Goal: Task Accomplishment & Management: Use online tool/utility

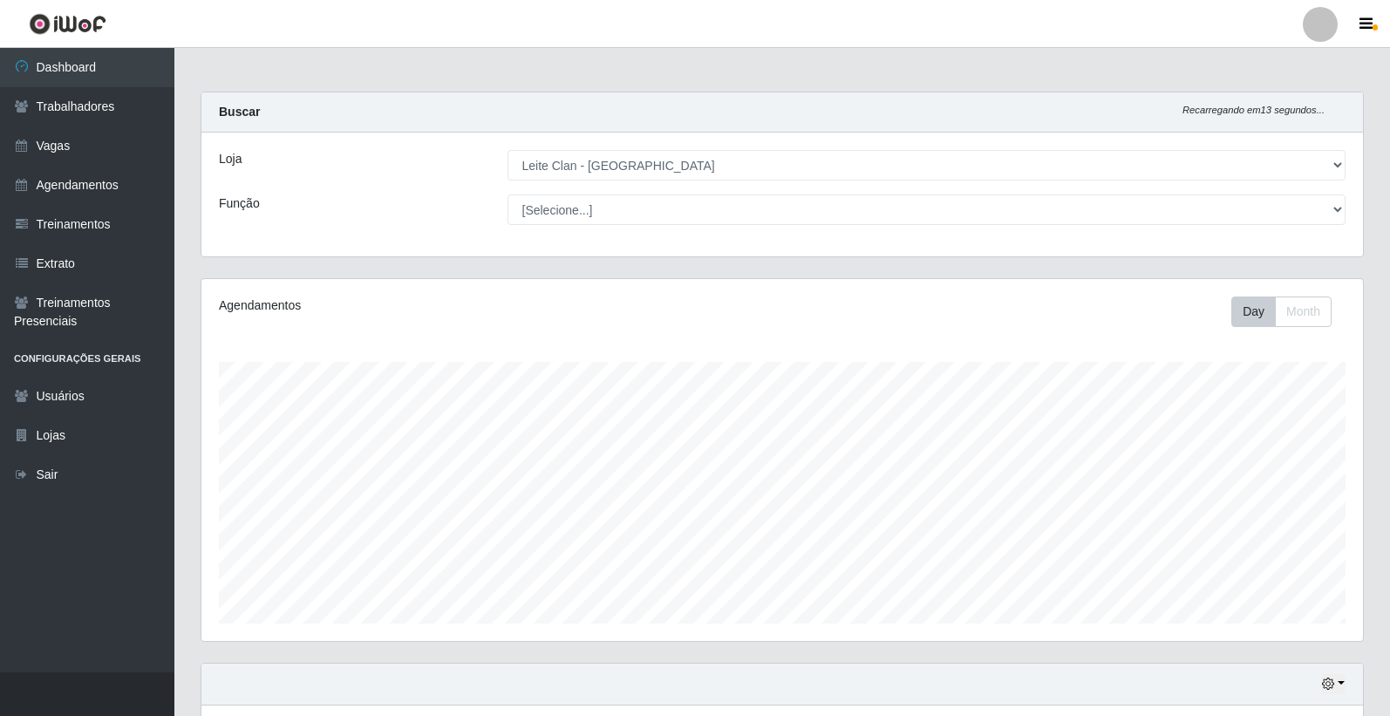
select select "452"
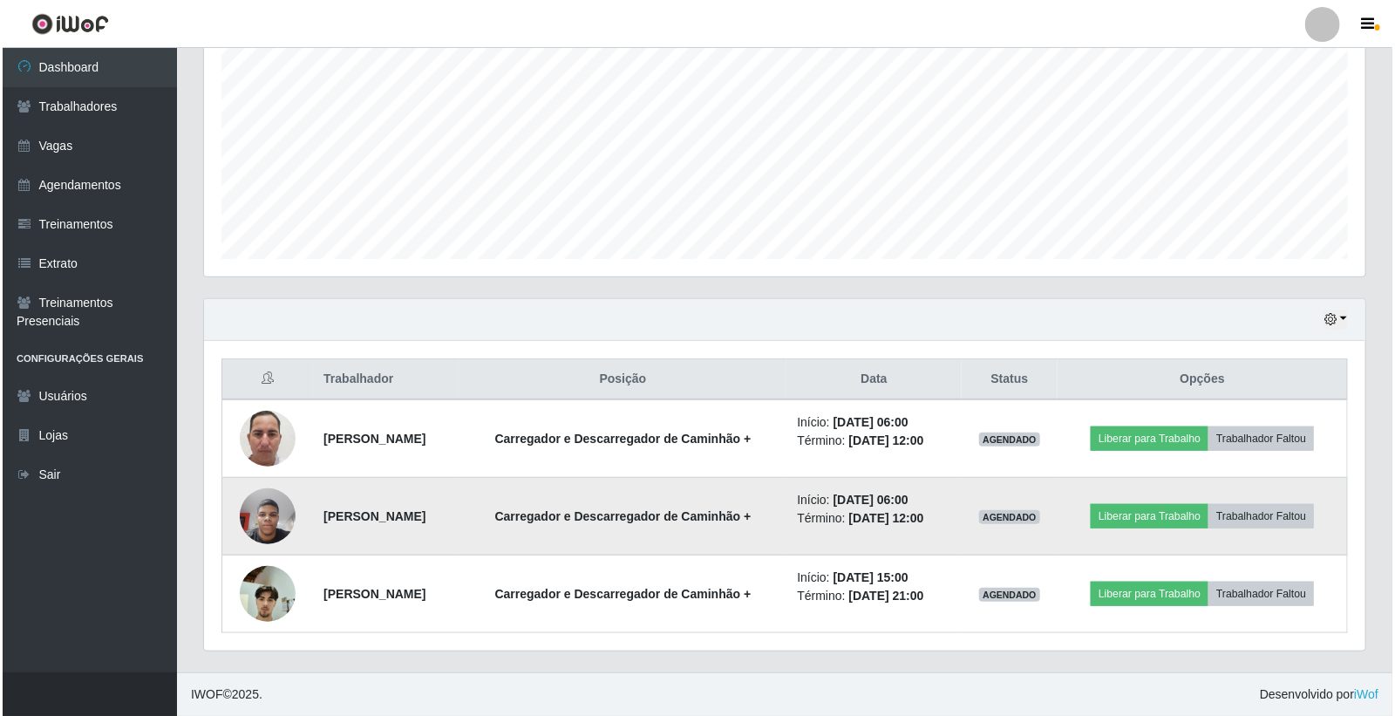
scroll to position [361, 1162]
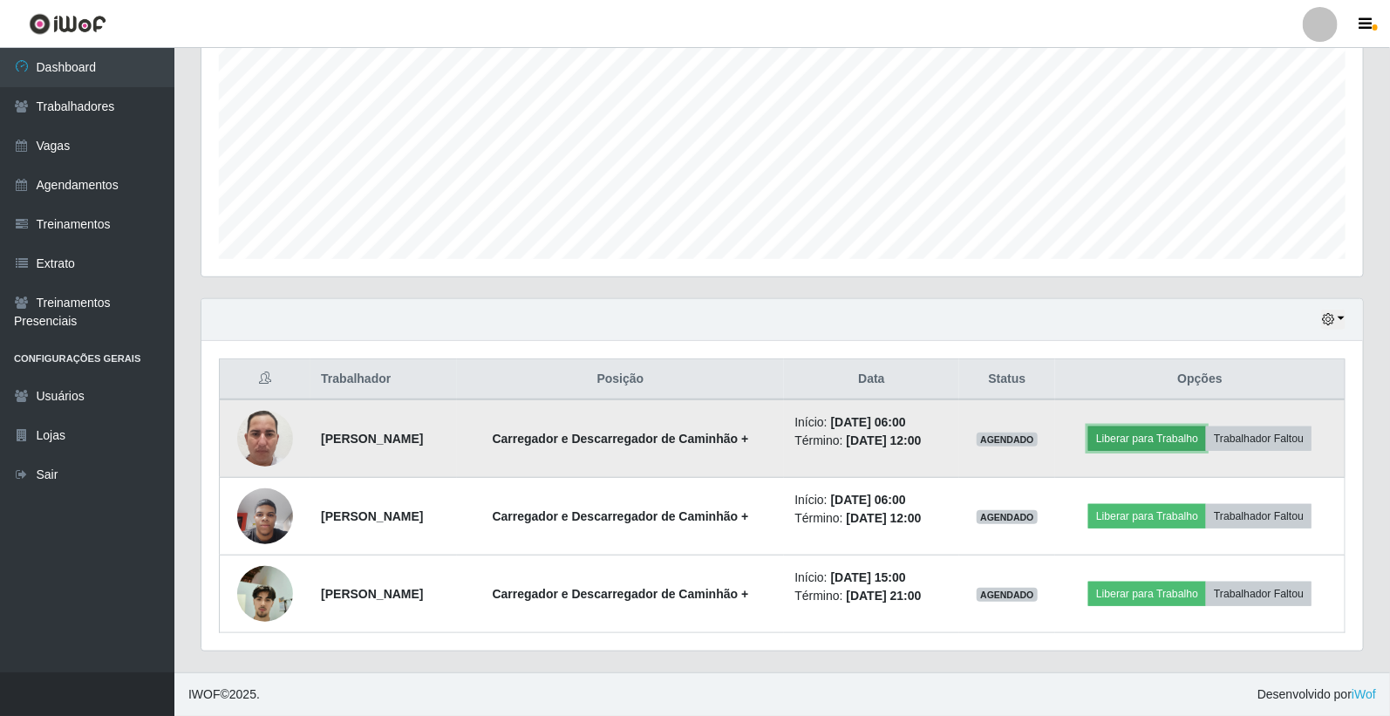
click at [1162, 437] on button "Liberar para Trabalho" at bounding box center [1147, 438] width 118 height 24
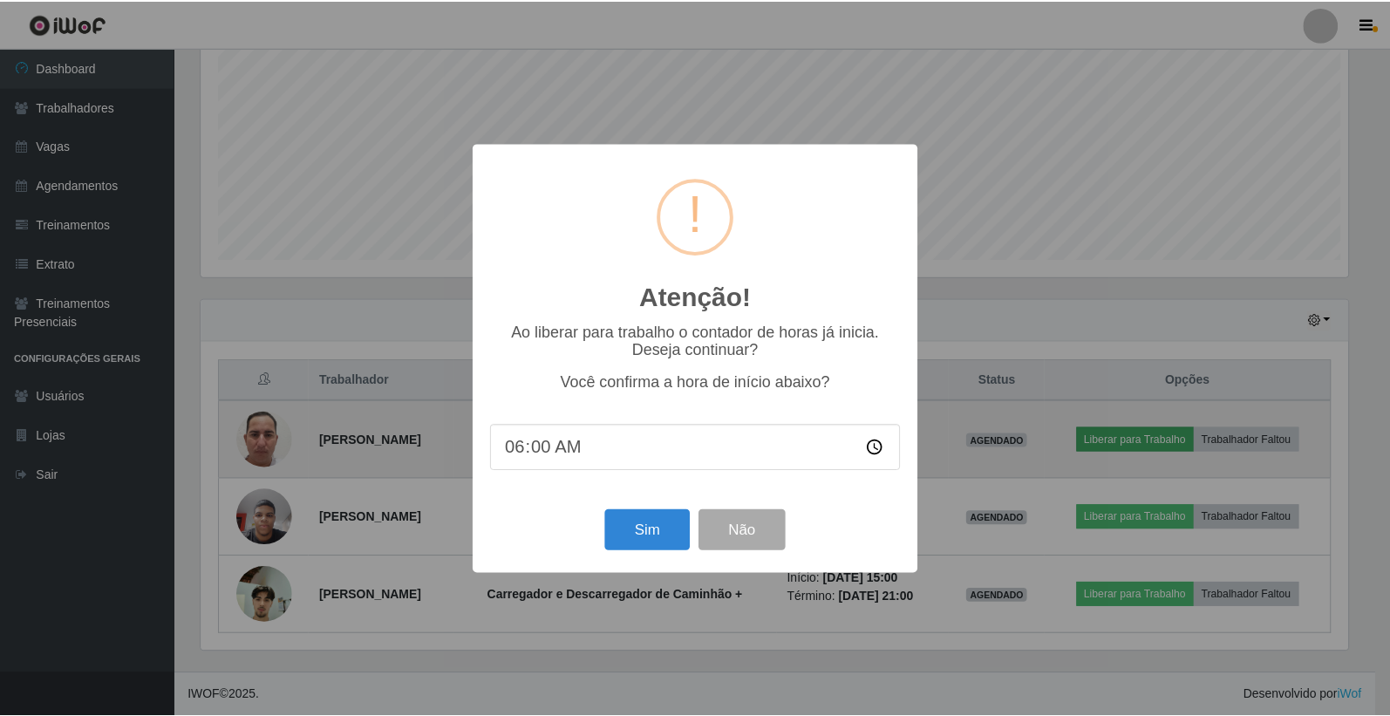
scroll to position [361, 1151]
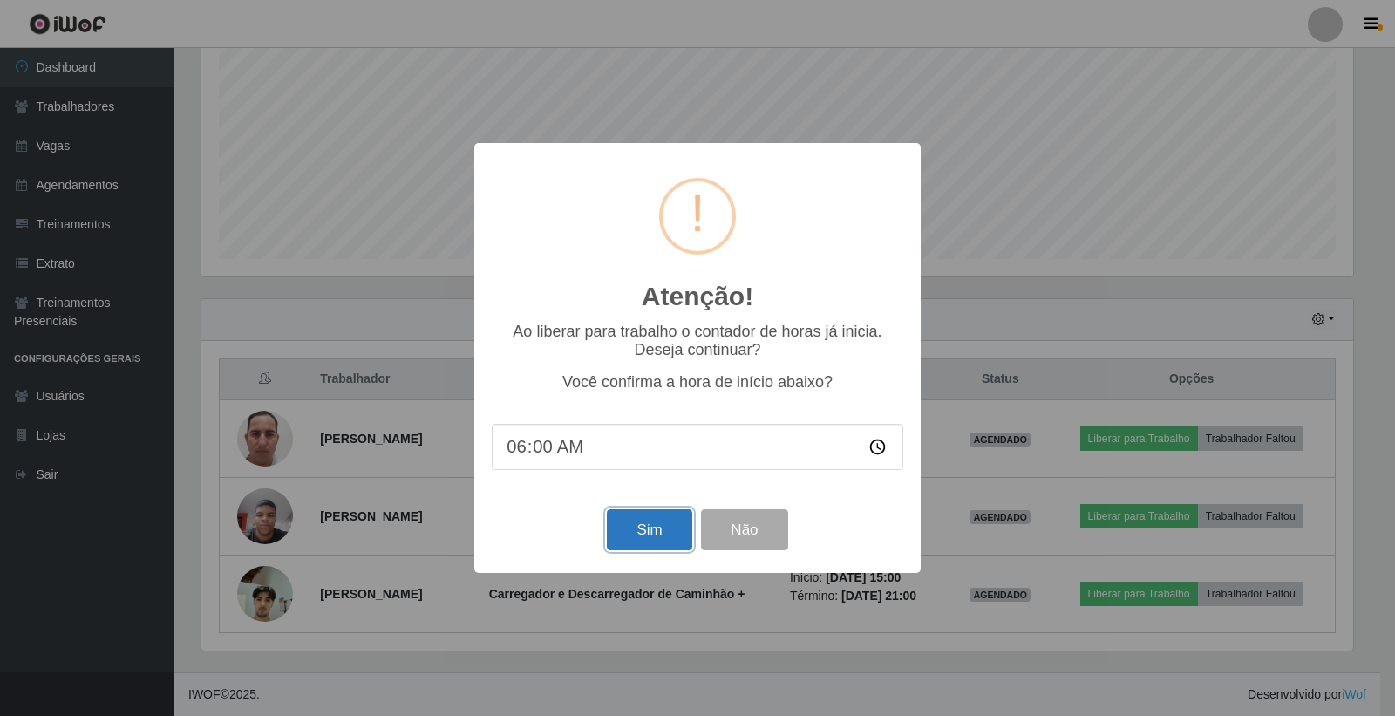
click at [633, 535] on button "Sim" at bounding box center [649, 529] width 85 height 41
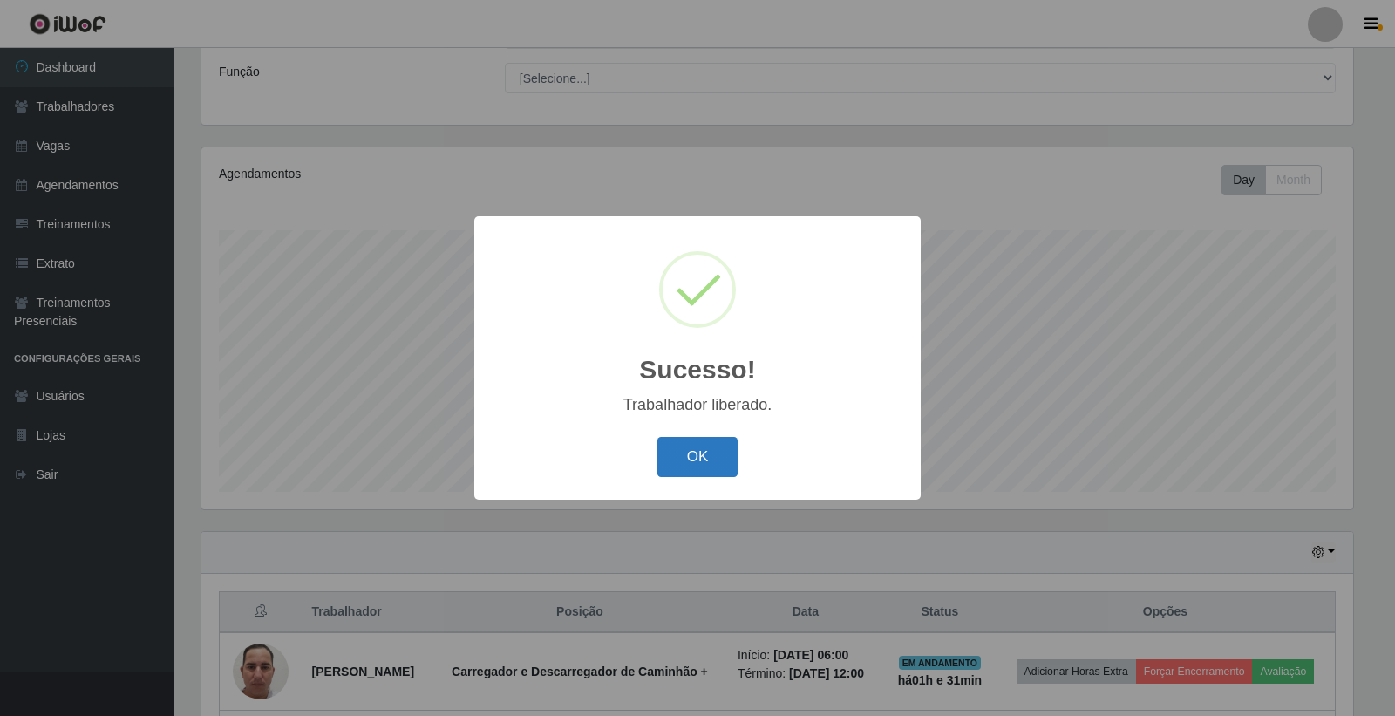
click at [722, 467] on button "OK" at bounding box center [698, 457] width 81 height 41
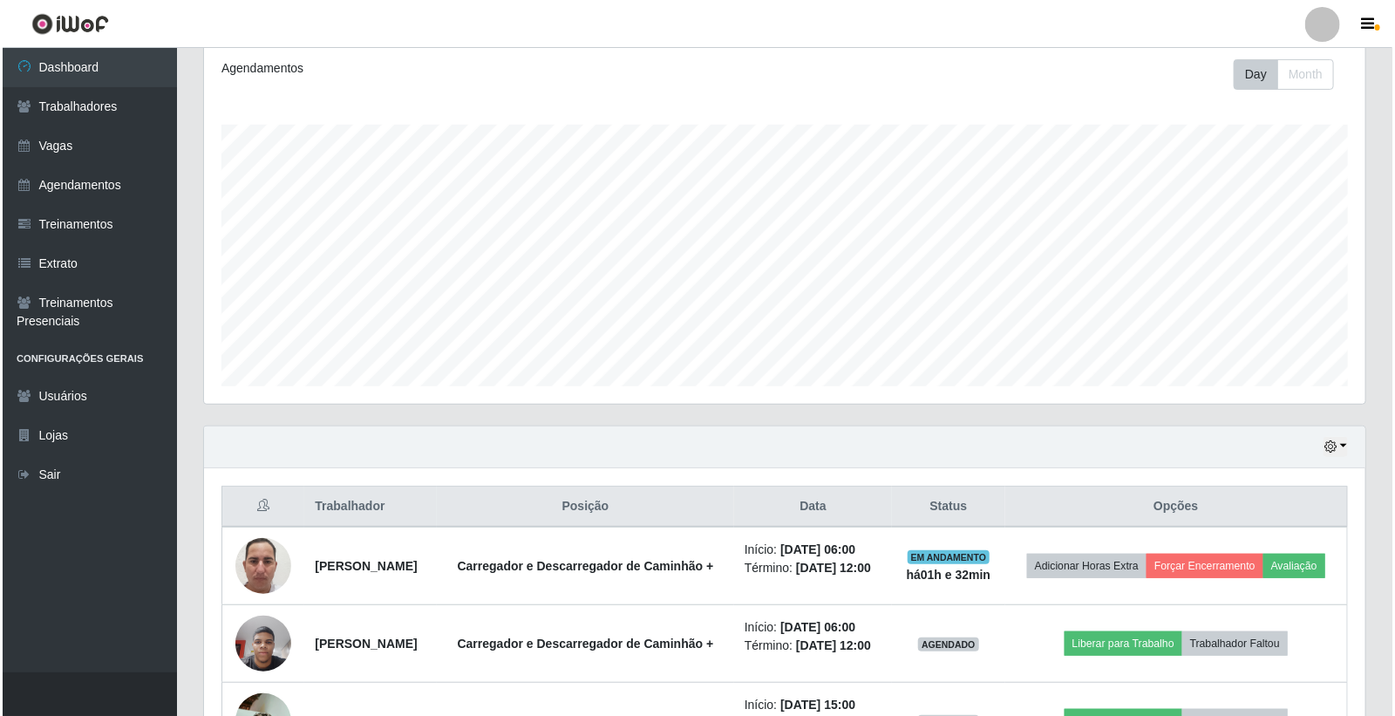
scroll to position [404, 0]
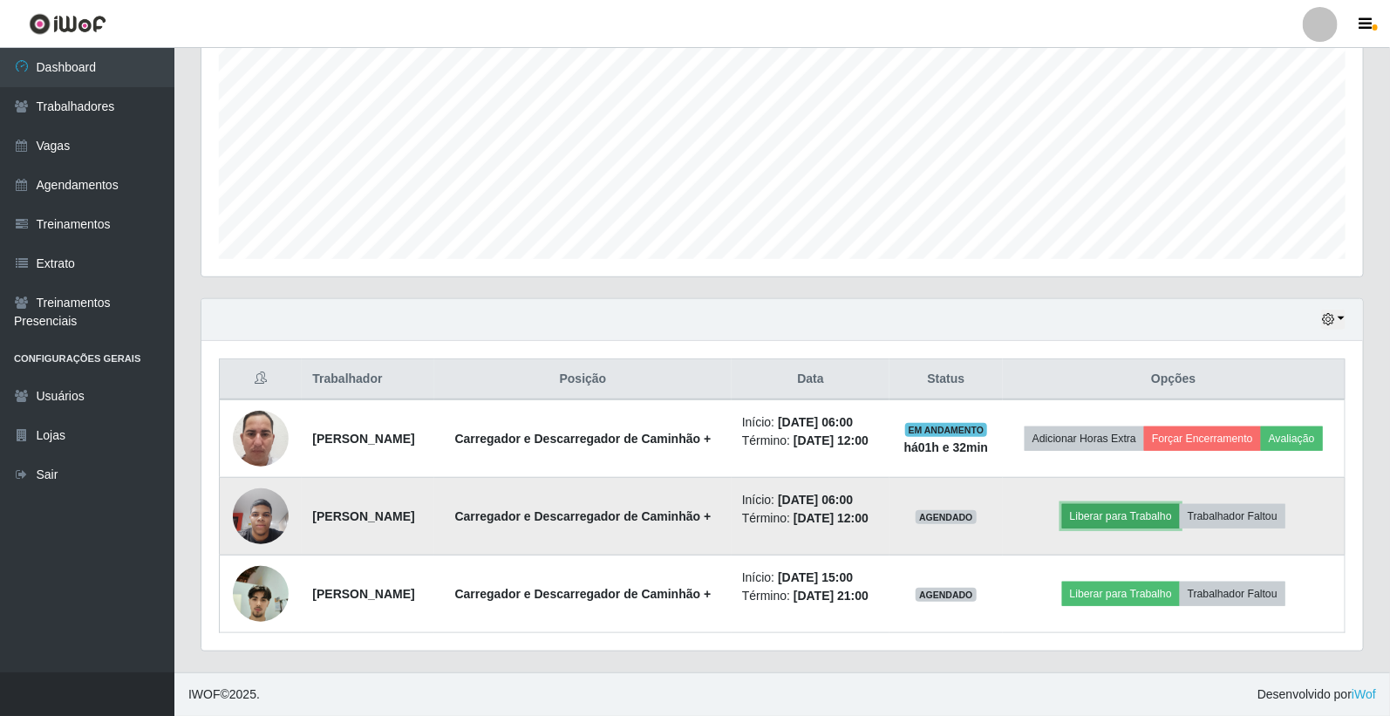
click at [1140, 504] on button "Liberar para Trabalho" at bounding box center [1121, 516] width 118 height 24
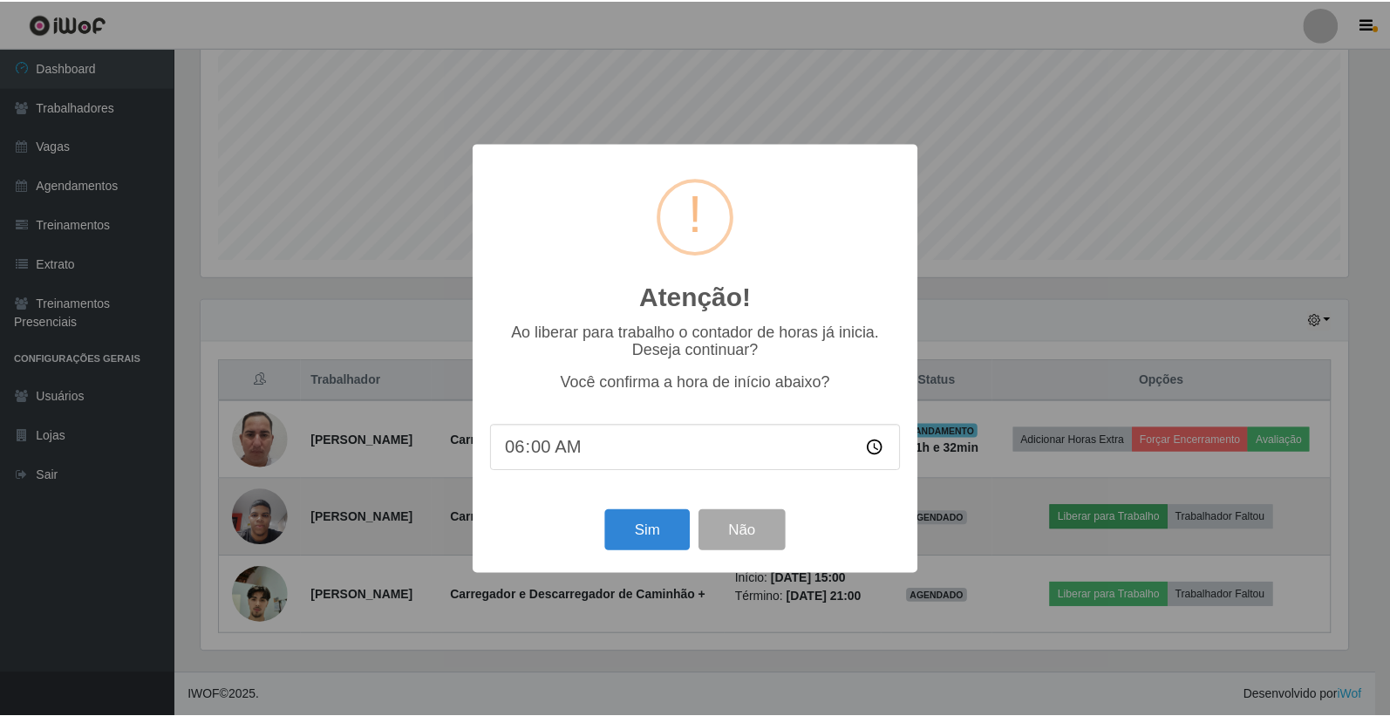
scroll to position [361, 1151]
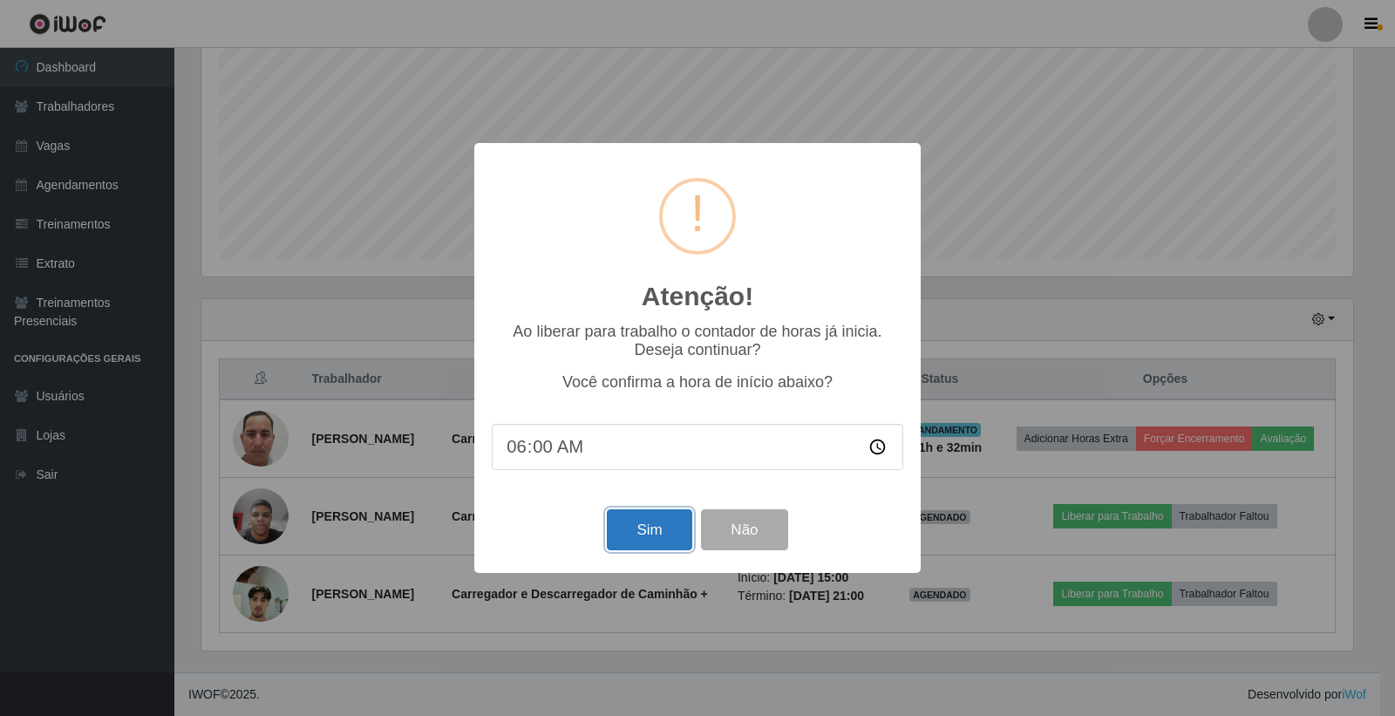
click at [657, 539] on button "Sim" at bounding box center [649, 529] width 85 height 41
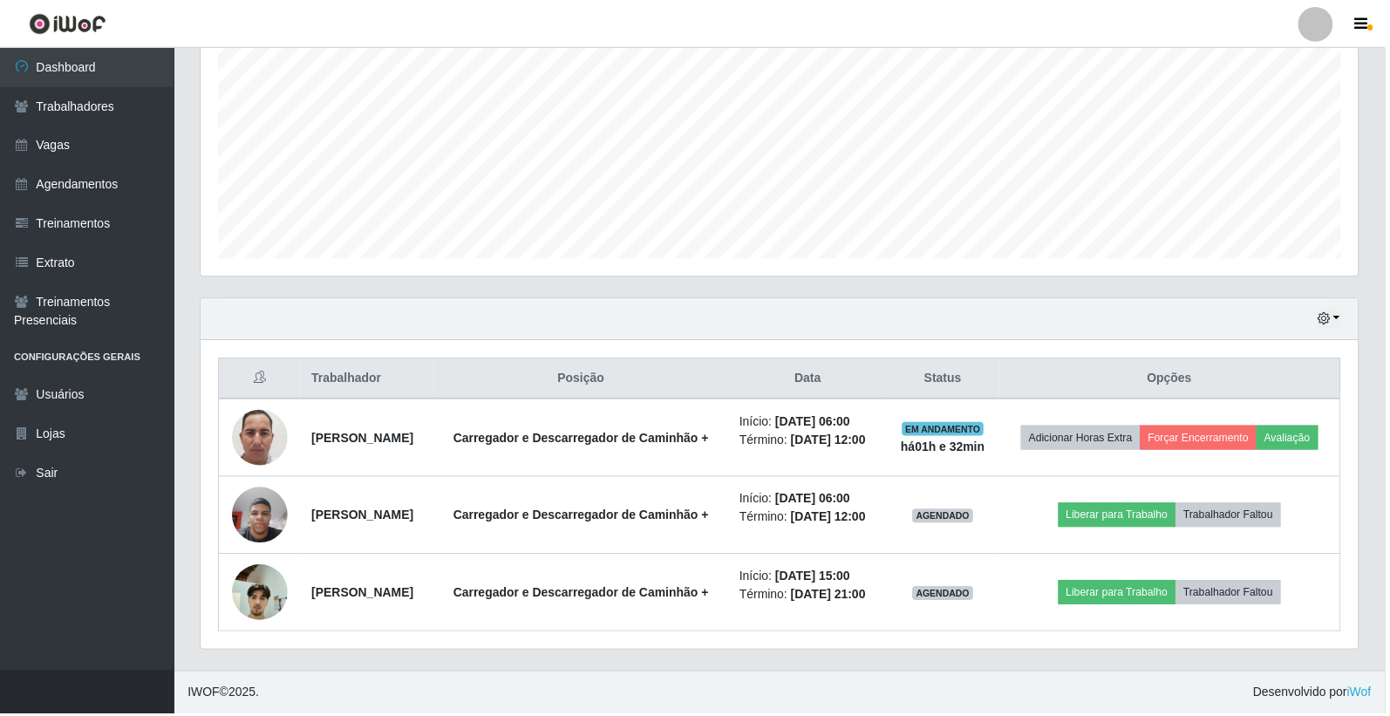
scroll to position [132, 0]
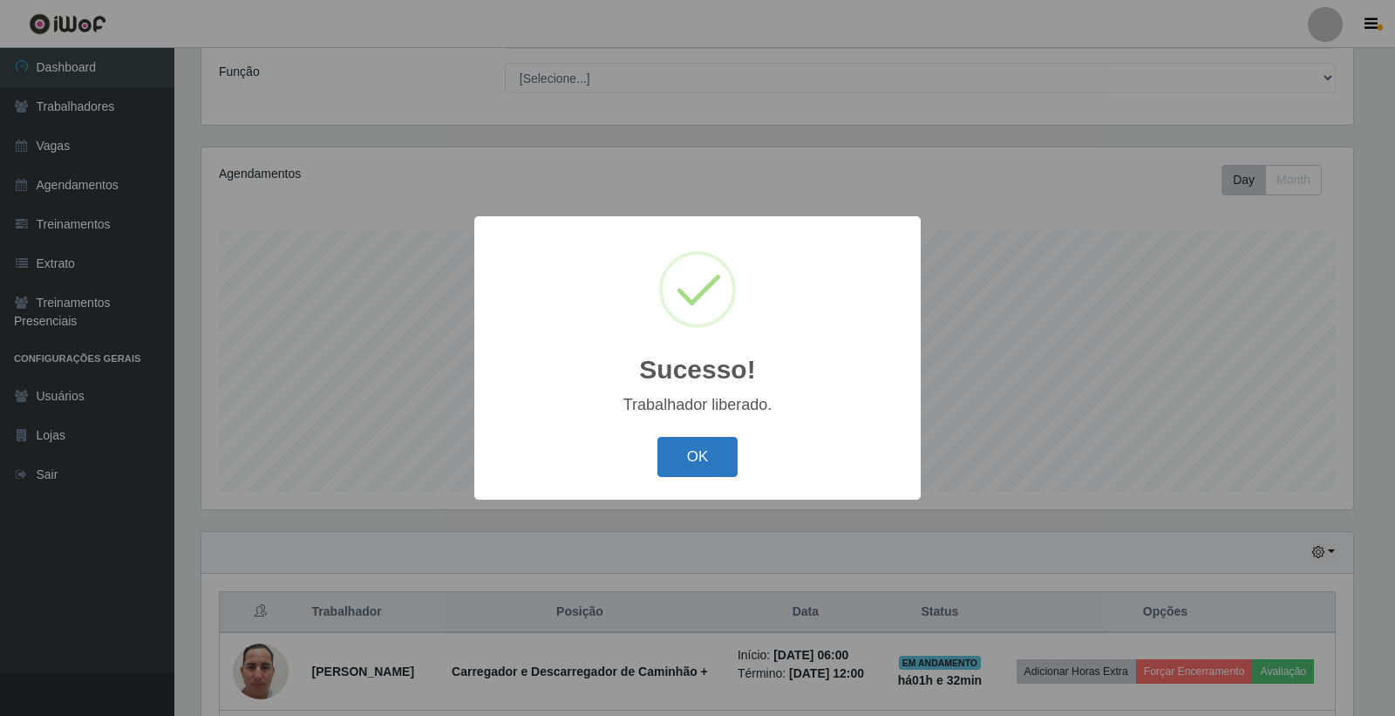
drag, startPoint x: 671, startPoint y: 443, endPoint x: 677, endPoint y: 456, distance: 14.1
click at [674, 451] on button "OK" at bounding box center [698, 457] width 81 height 41
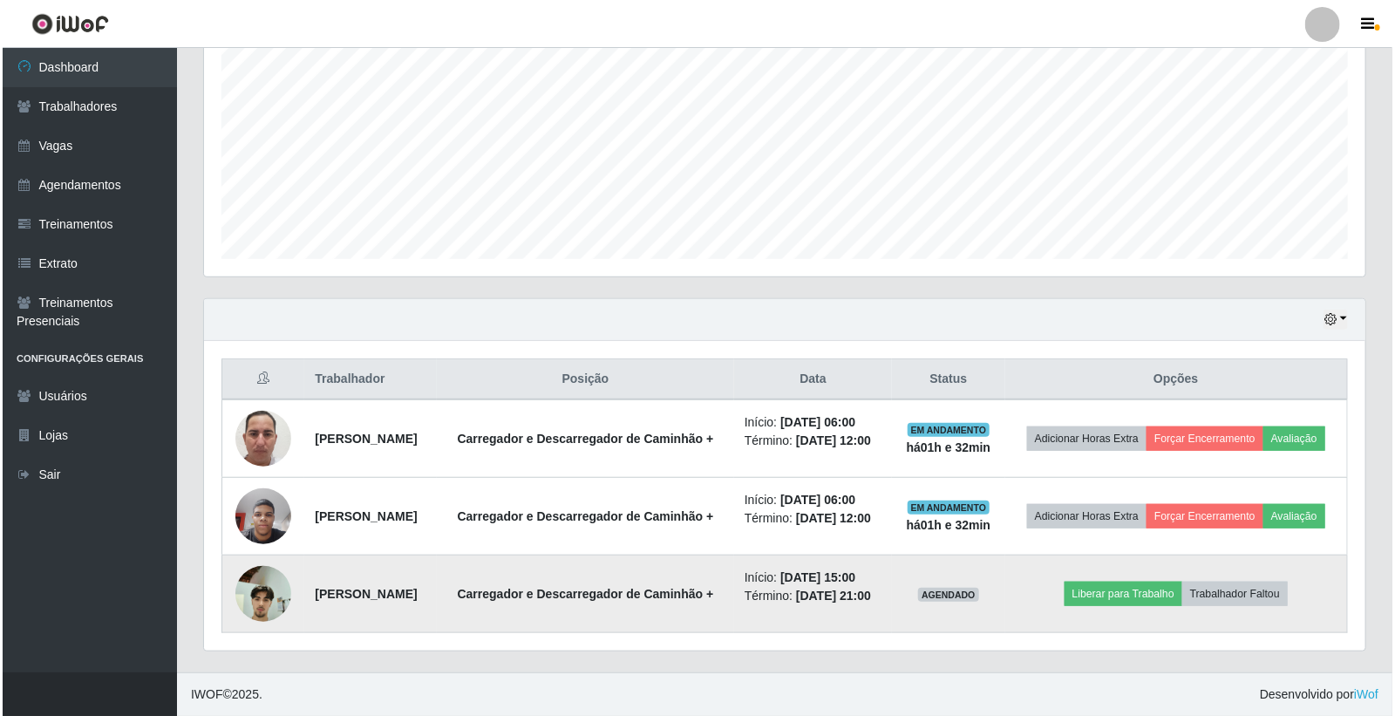
scroll to position [404, 0]
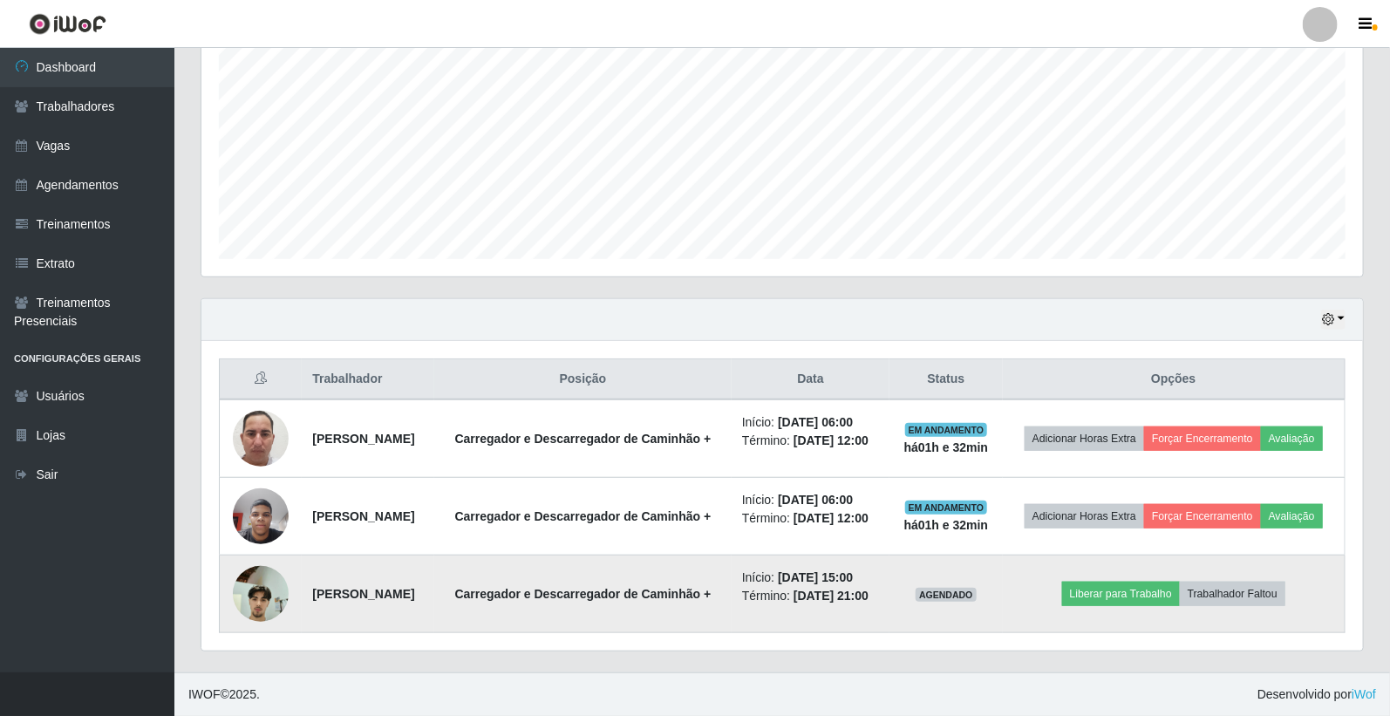
click at [272, 588] on img at bounding box center [261, 593] width 56 height 74
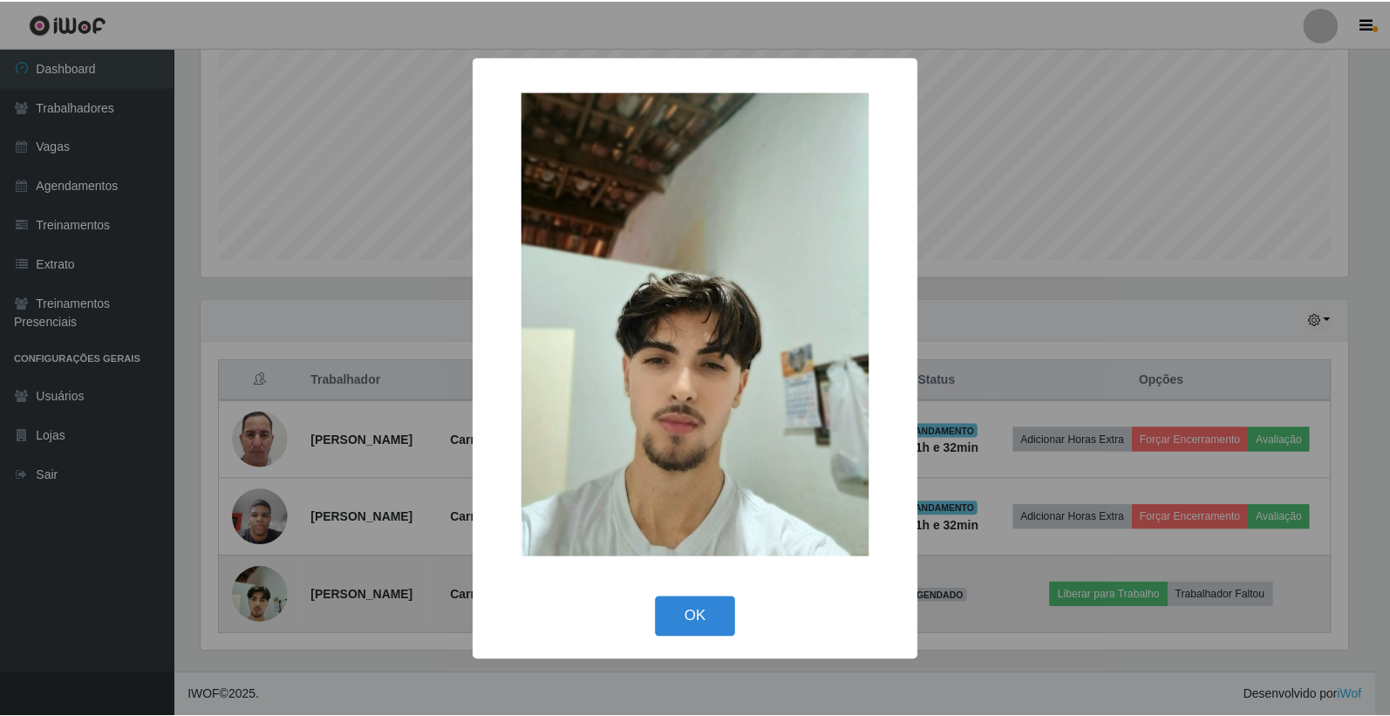
scroll to position [361, 1151]
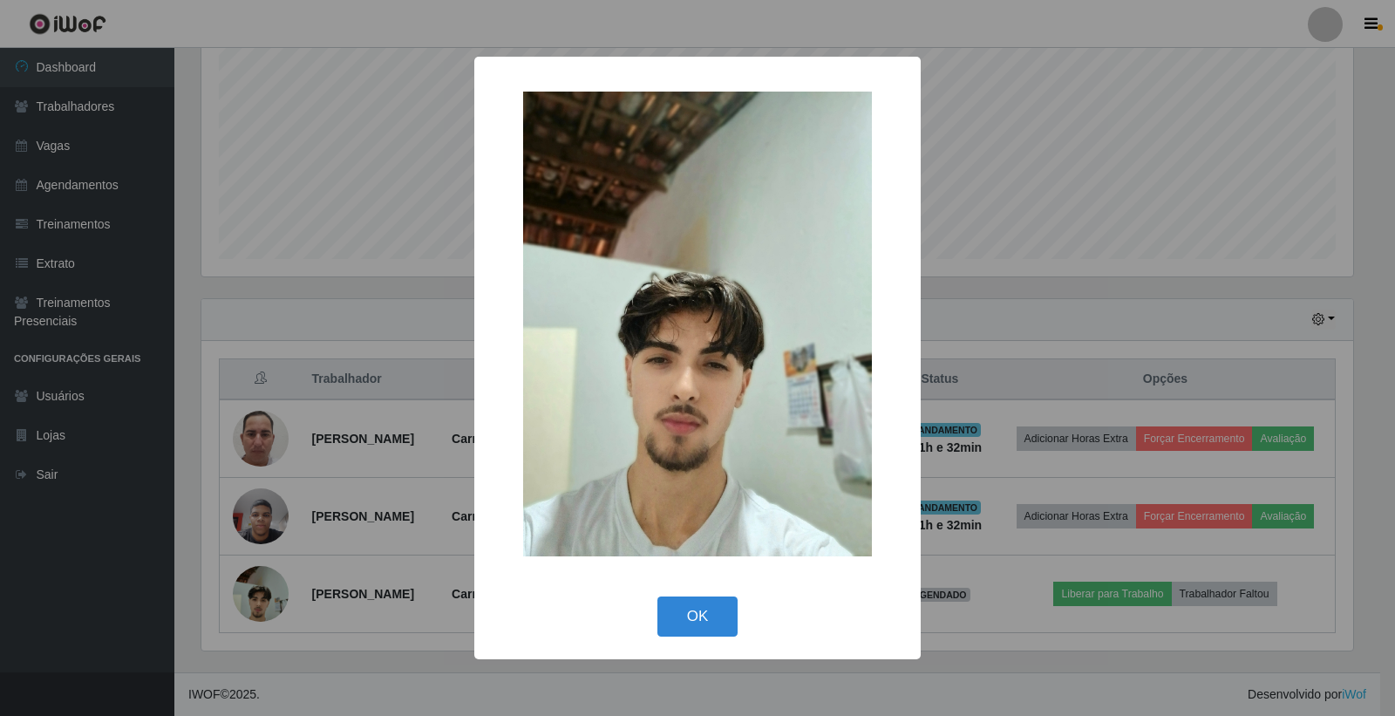
drag, startPoint x: 307, startPoint y: 545, endPoint x: 323, endPoint y: 530, distance: 21.6
click at [317, 538] on div "× OK Cancel" at bounding box center [697, 358] width 1395 height 716
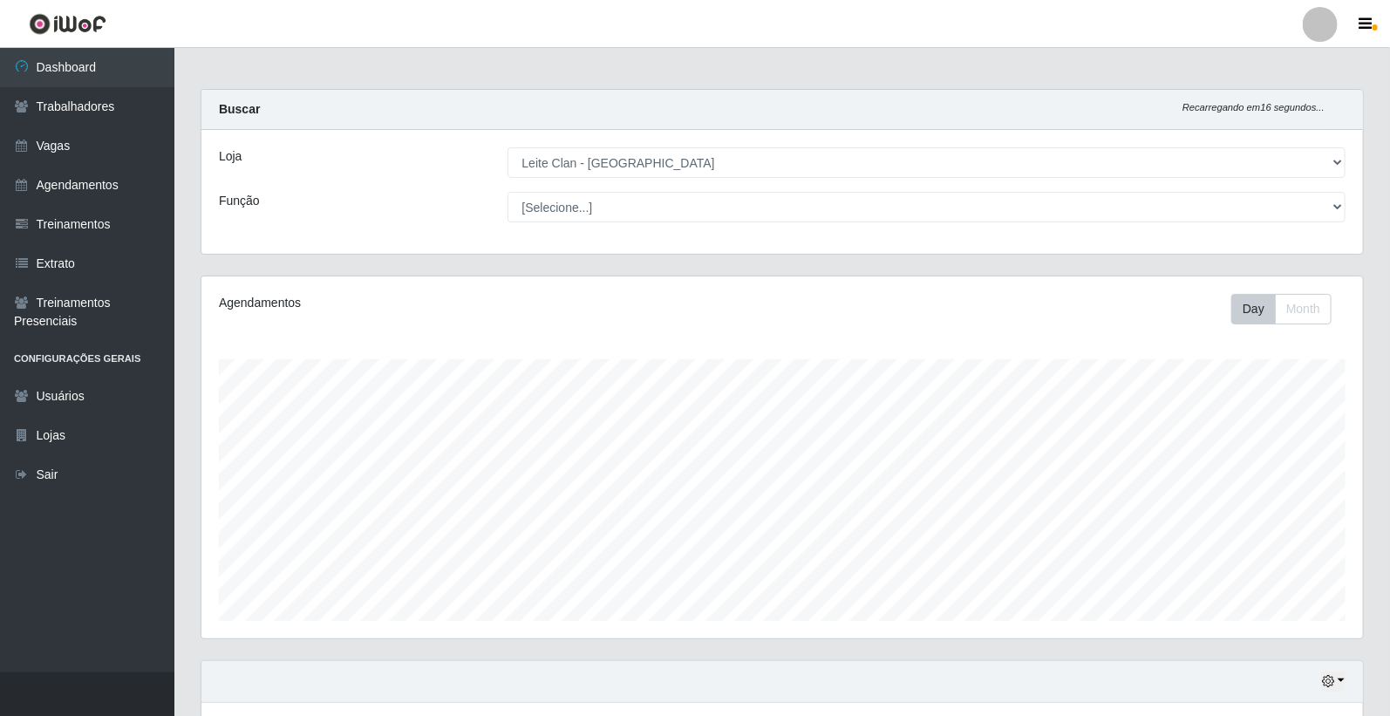
scroll to position [0, 0]
